Goal: Check status

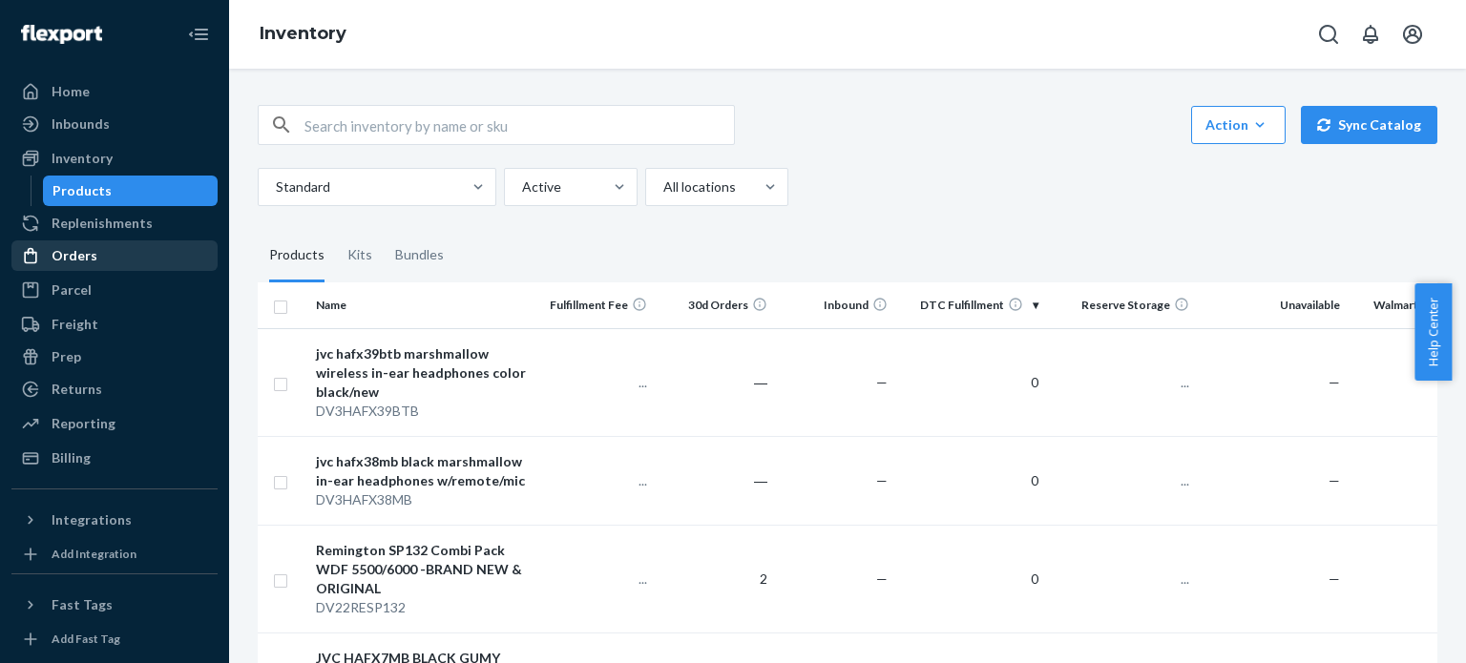
click at [122, 251] on div "Orders" at bounding box center [114, 255] width 202 height 27
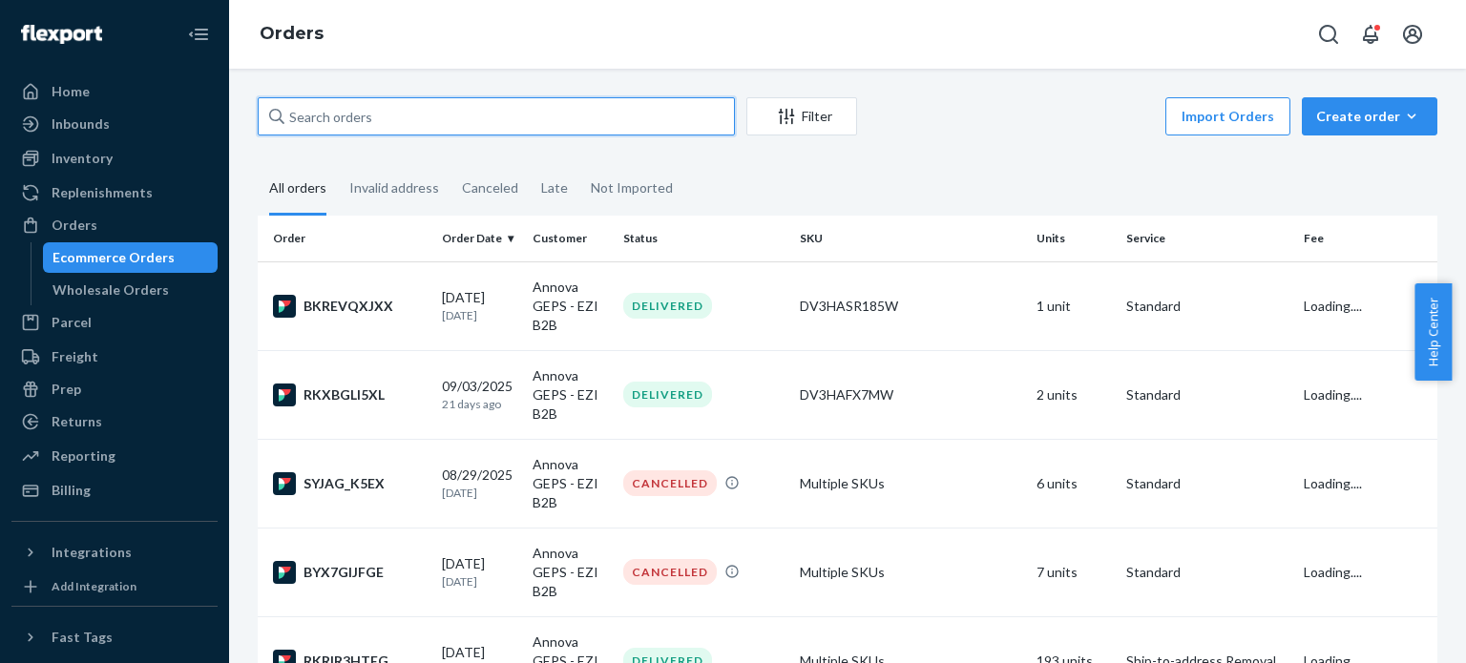
click at [368, 112] on input "text" at bounding box center [496, 116] width 477 height 38
paste input "DV1MDREX15APB"
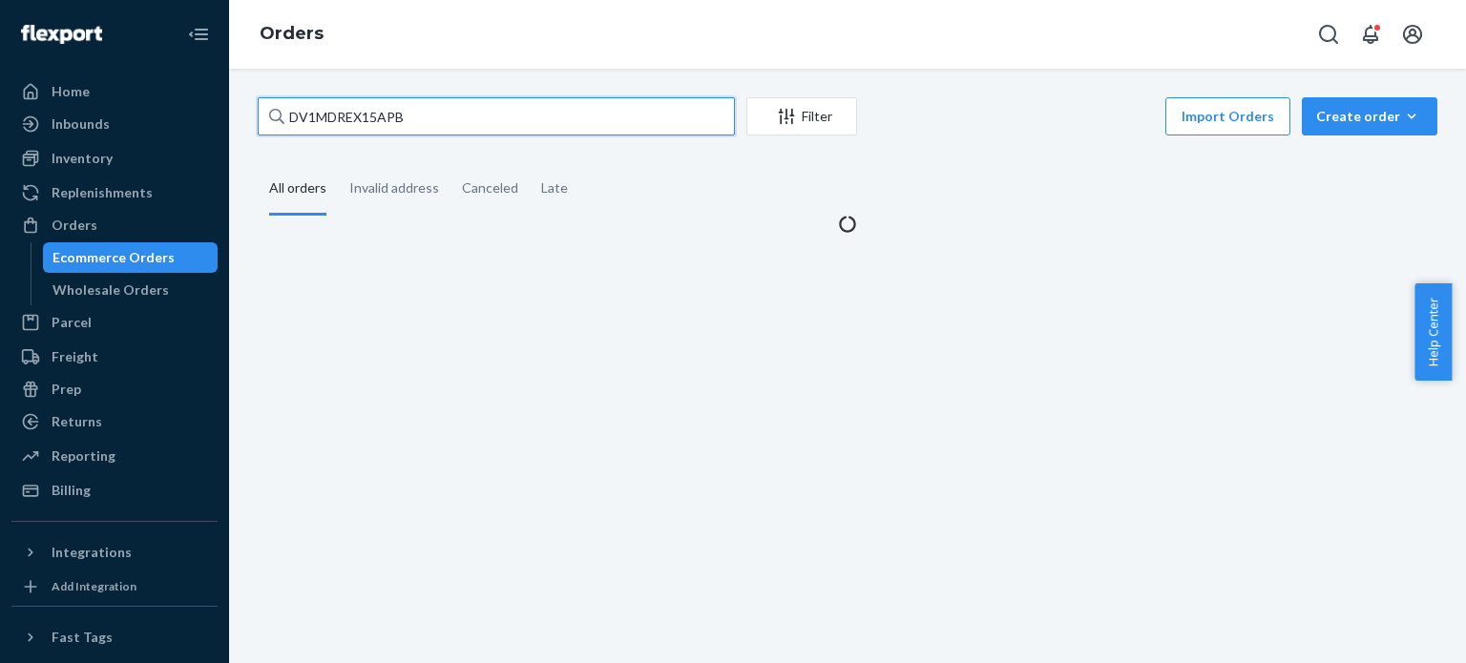
type input "DV1MDREX15APB"
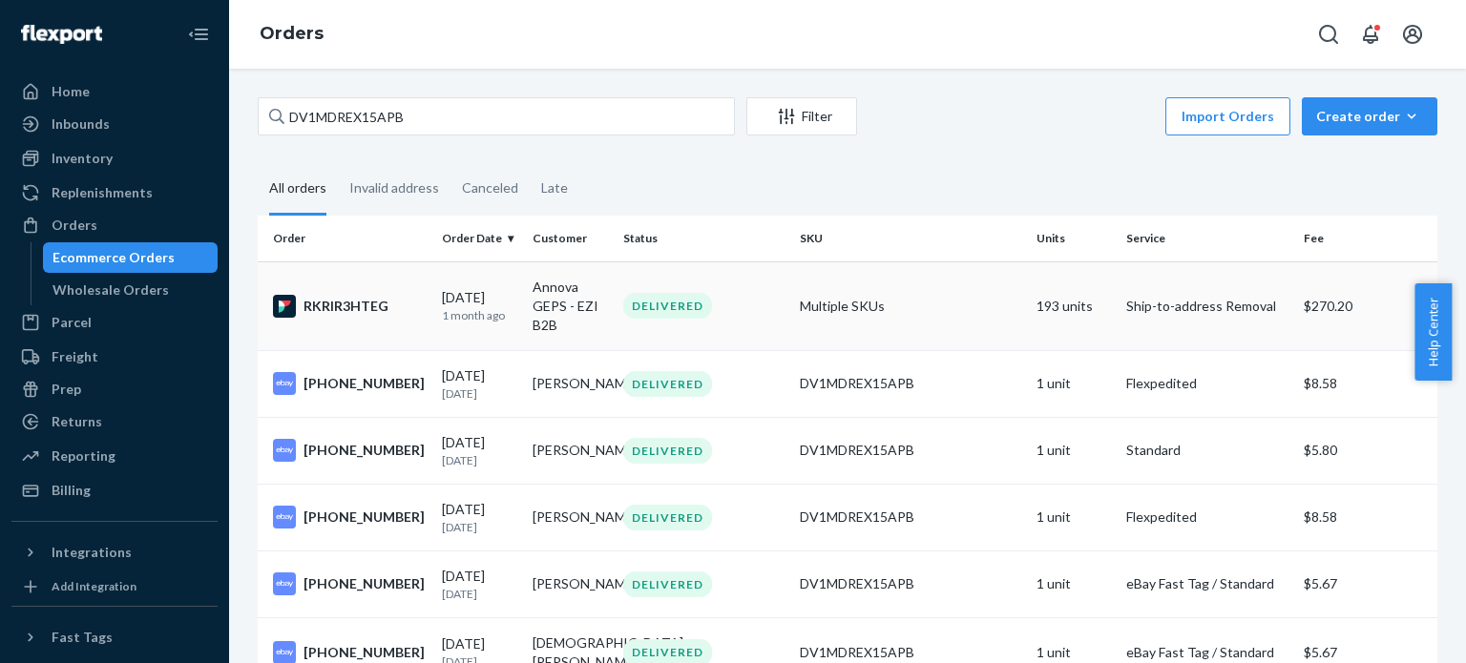
click at [406, 328] on td "RKRIR3HTEG" at bounding box center [346, 305] width 177 height 89
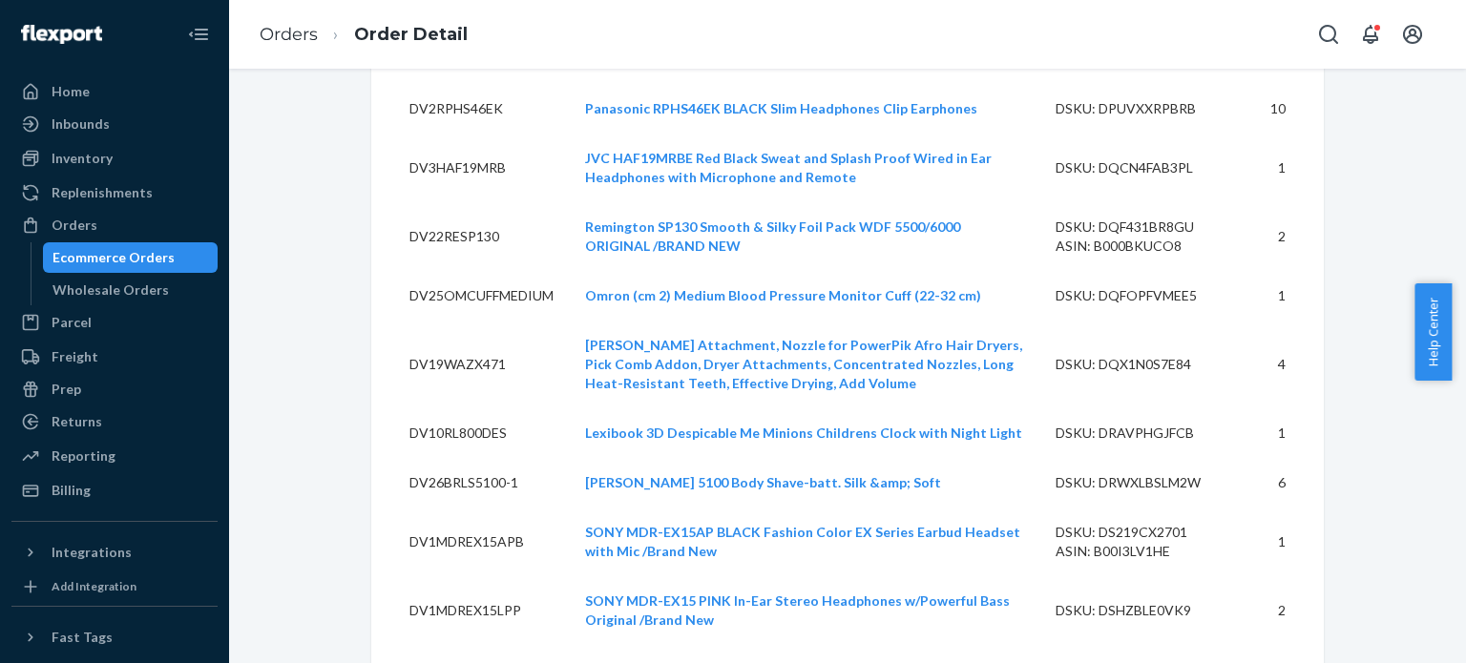
scroll to position [1666, 0]
